Goal: Navigation & Orientation: Find specific page/section

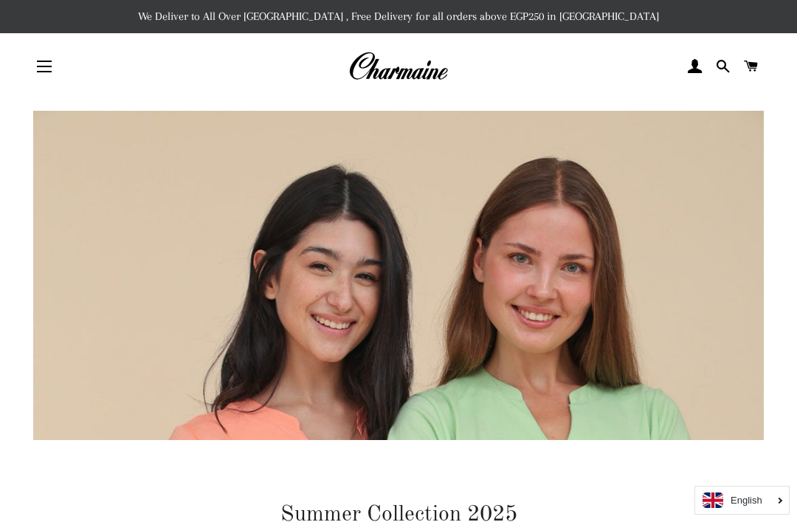
click at [391, 73] on img at bounding box center [398, 66] width 100 height 32
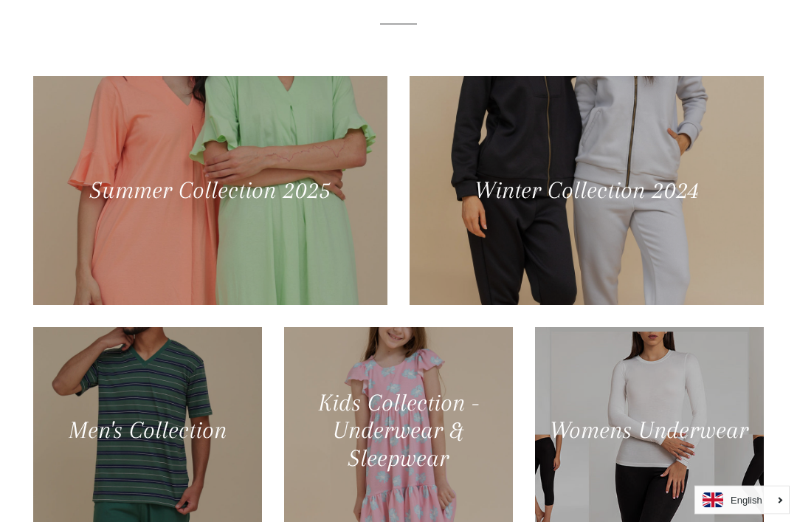
scroll to position [610, 0]
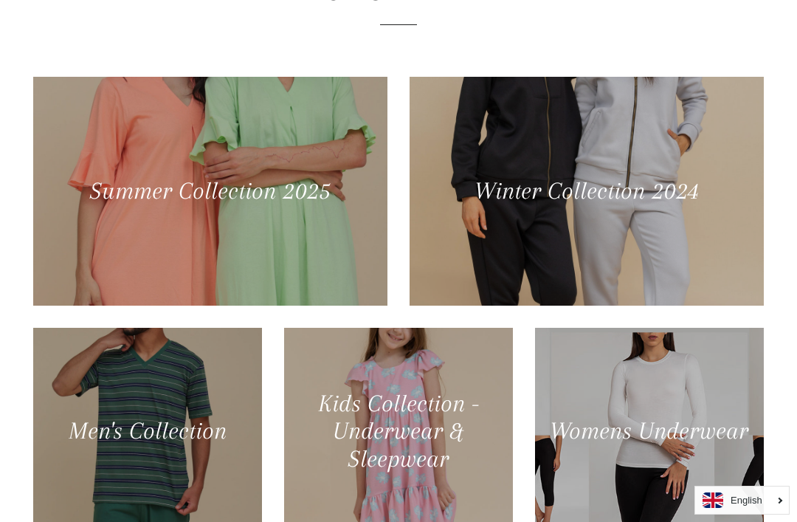
click at [147, 229] on div at bounding box center [210, 191] width 354 height 229
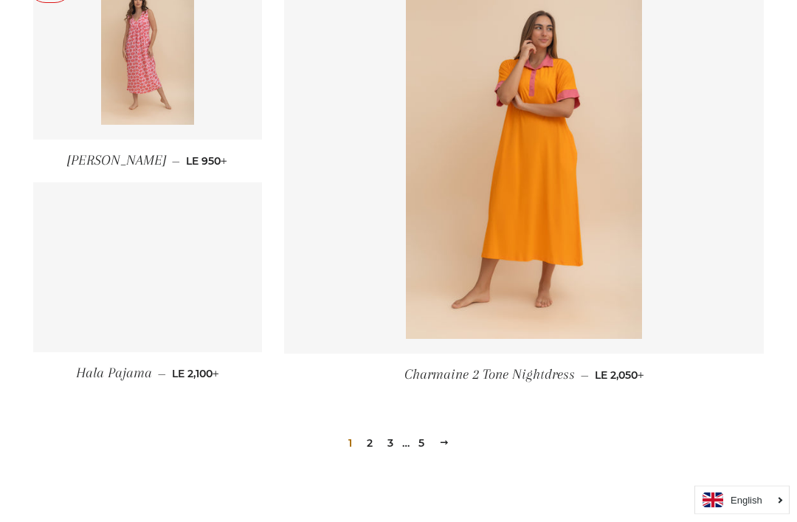
scroll to position [1939, 0]
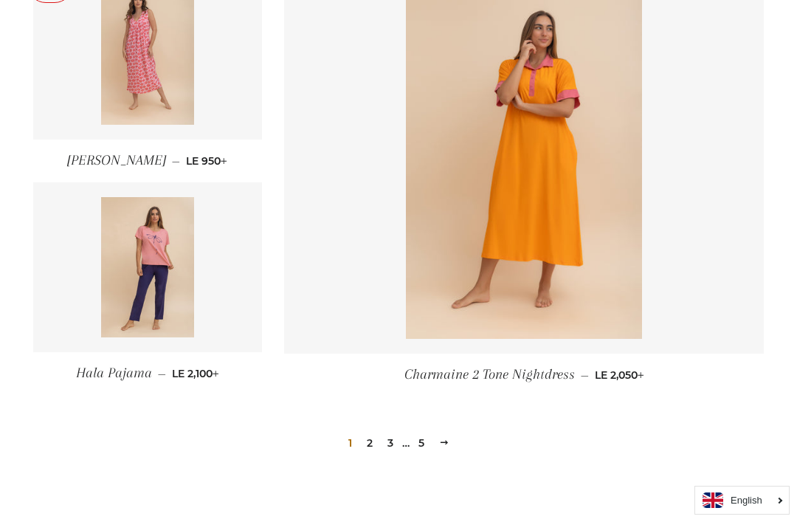
click at [370, 434] on link "2" at bounding box center [370, 443] width 18 height 22
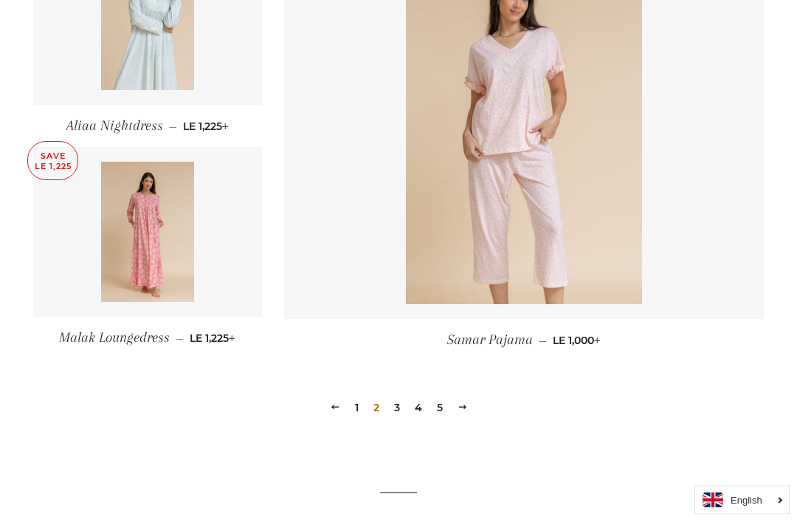
scroll to position [2076, 0]
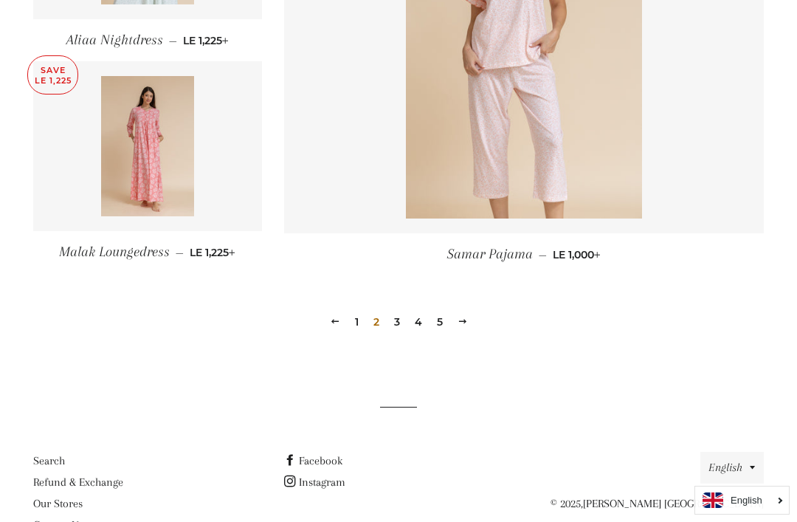
click at [395, 320] on link "3" at bounding box center [397, 322] width 18 height 22
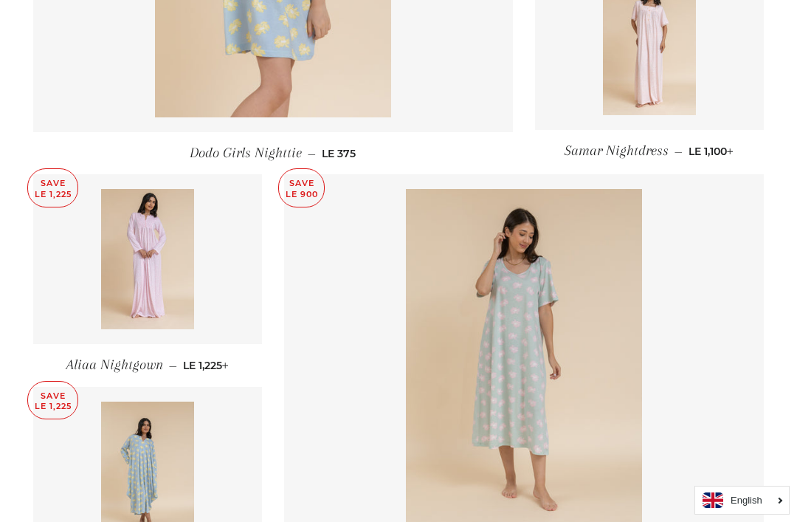
scroll to position [1733, 0]
